Goal: Transaction & Acquisition: Download file/media

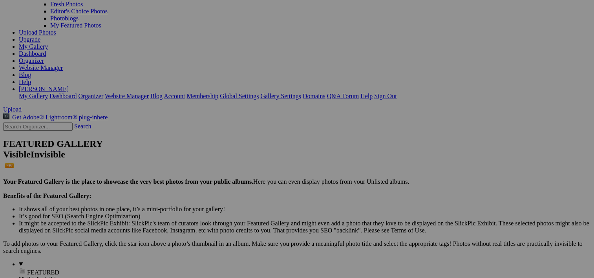
scroll to position [97, 0]
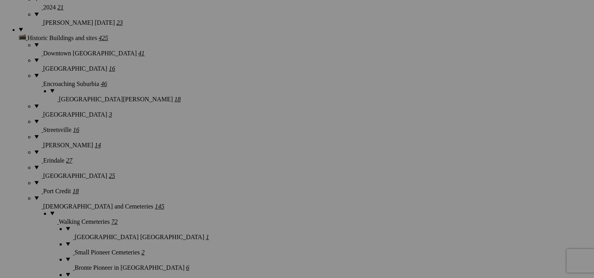
scroll to position [1539, 0]
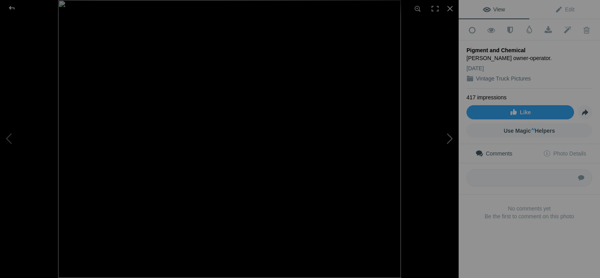
click at [450, 141] on button at bounding box center [429, 139] width 59 height 100
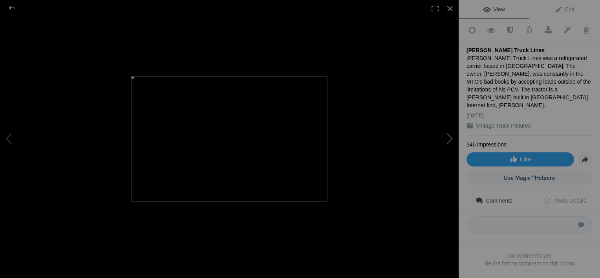
click at [450, 141] on button at bounding box center [429, 139] width 59 height 100
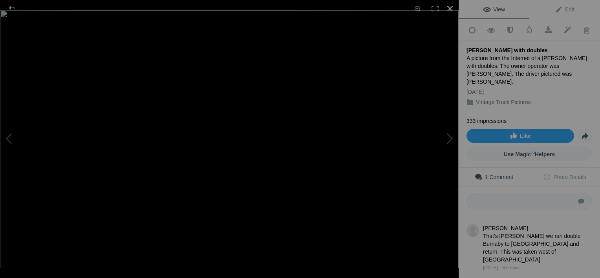
click at [455, 7] on div at bounding box center [449, 8] width 17 height 17
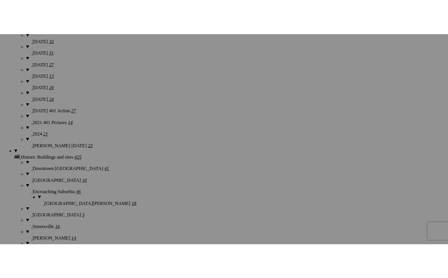
scroll to position [1427, 0]
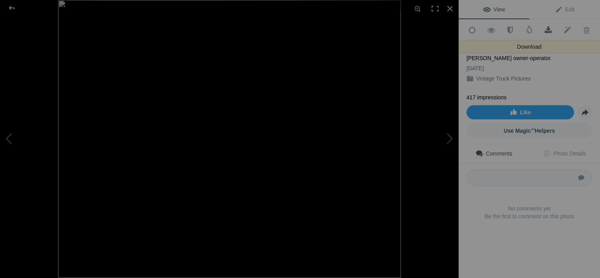
click at [542, 28] on span at bounding box center [548, 30] width 19 height 8
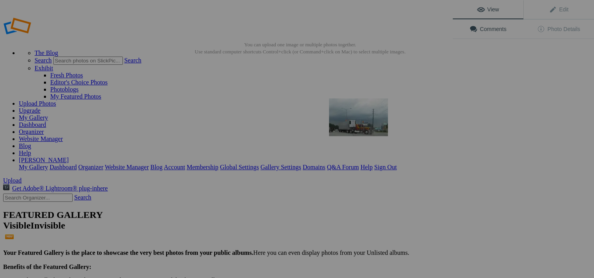
click at [358, 115] on img at bounding box center [358, 118] width 59 height 38
